Goal: Transaction & Acquisition: Obtain resource

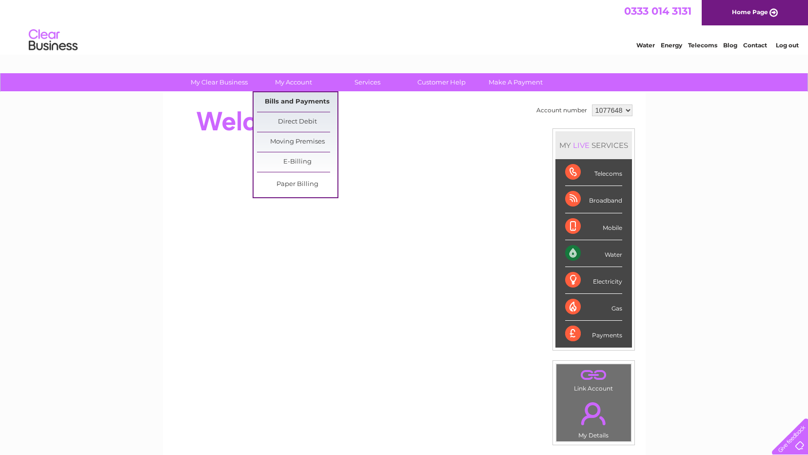
click at [289, 103] on link "Bills and Payments" at bounding box center [297, 102] width 80 height 20
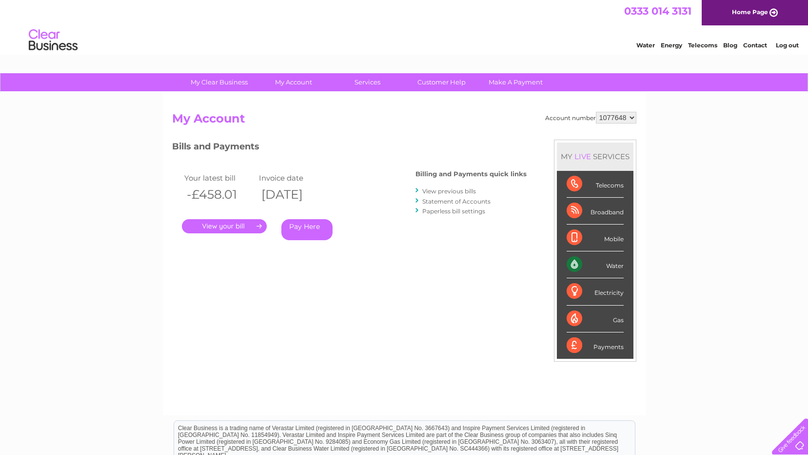
click at [445, 200] on link "Statement of Accounts" at bounding box center [456, 201] width 68 height 7
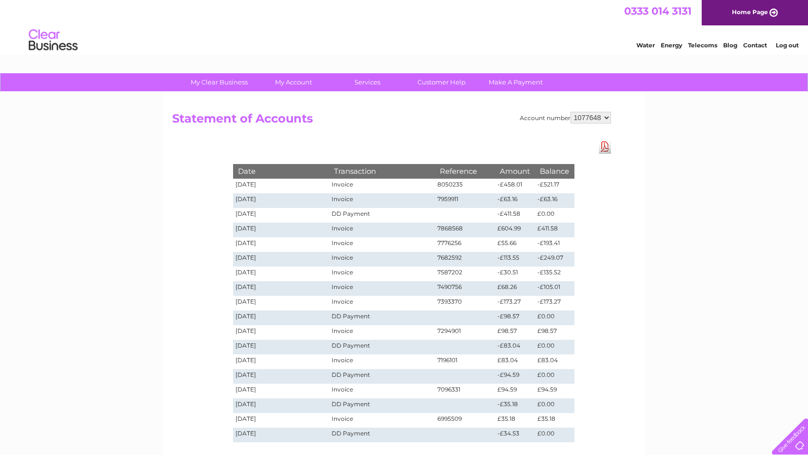
click at [604, 147] on link "Download Pdf" at bounding box center [605, 146] width 12 height 14
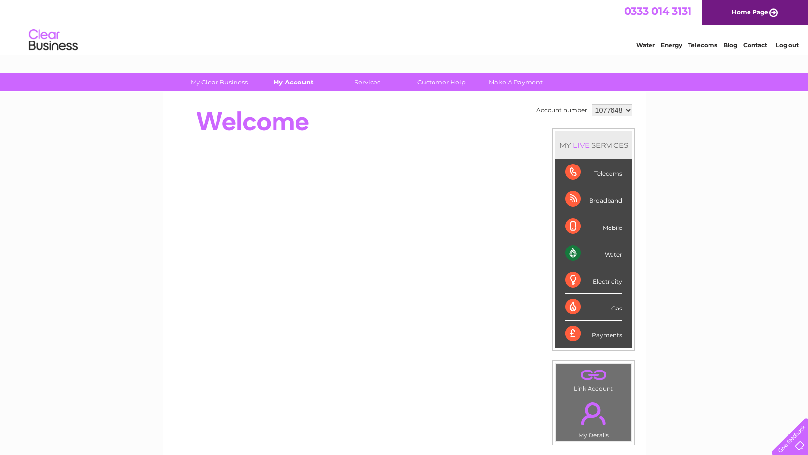
click at [299, 85] on link "My Account" at bounding box center [293, 82] width 80 height 18
click at [303, 87] on link "My Account" at bounding box center [293, 82] width 80 height 18
click at [292, 81] on link "My Account" at bounding box center [293, 82] width 80 height 18
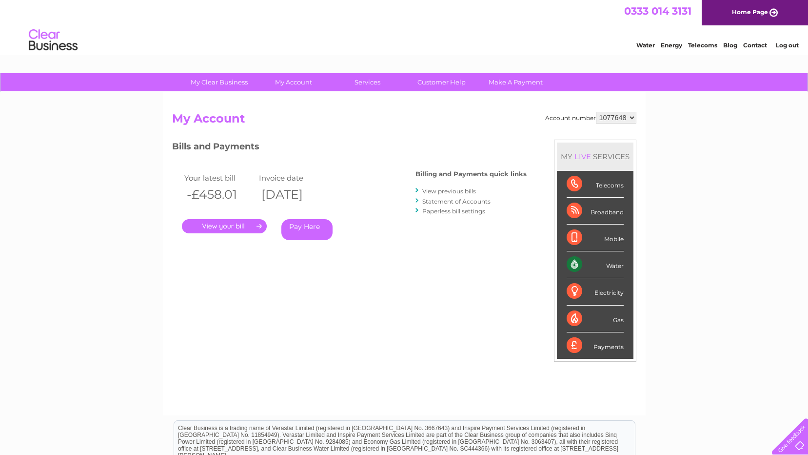
click at [443, 203] on link "Statement of Accounts" at bounding box center [456, 201] width 68 height 7
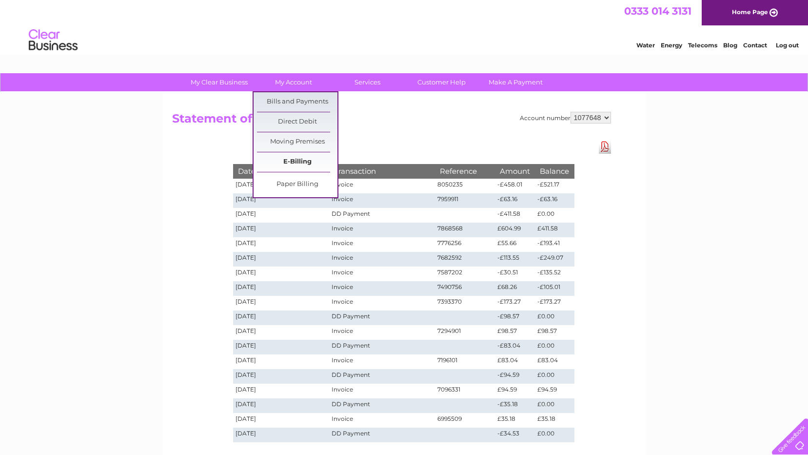
click at [294, 159] on link "E-Billing" at bounding box center [297, 162] width 80 height 20
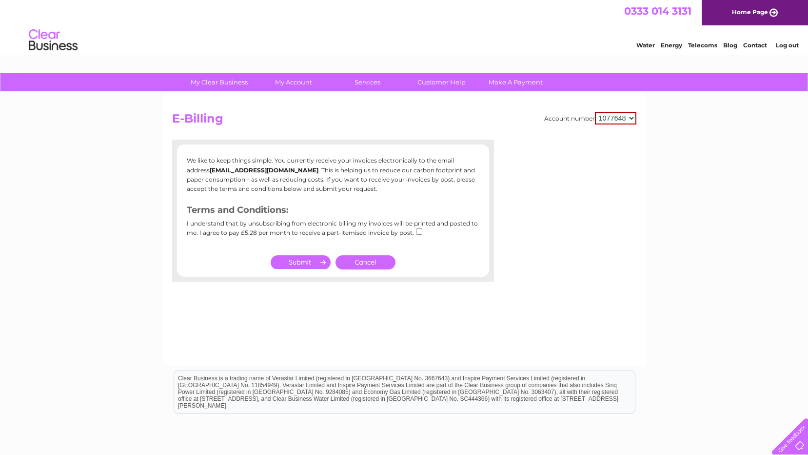
click at [380, 262] on link "Cancel" at bounding box center [366, 262] width 60 height 14
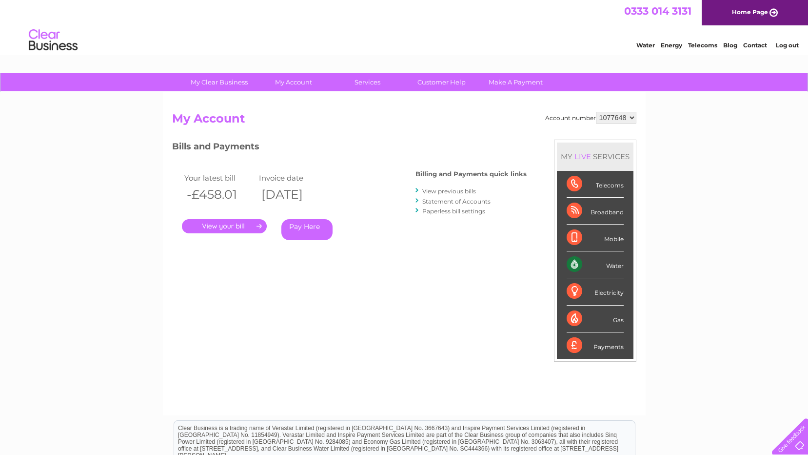
click at [252, 224] on link "." at bounding box center [224, 226] width 85 height 14
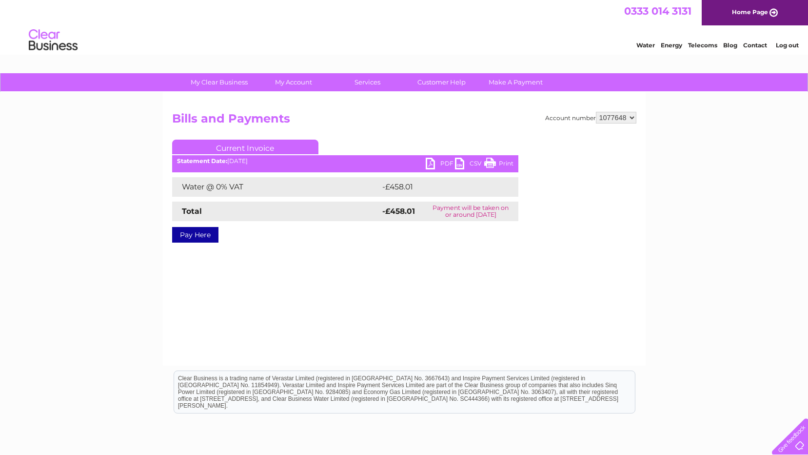
click at [430, 163] on link "PDF" at bounding box center [440, 165] width 29 height 14
